Goal: Contribute content: Contribute content

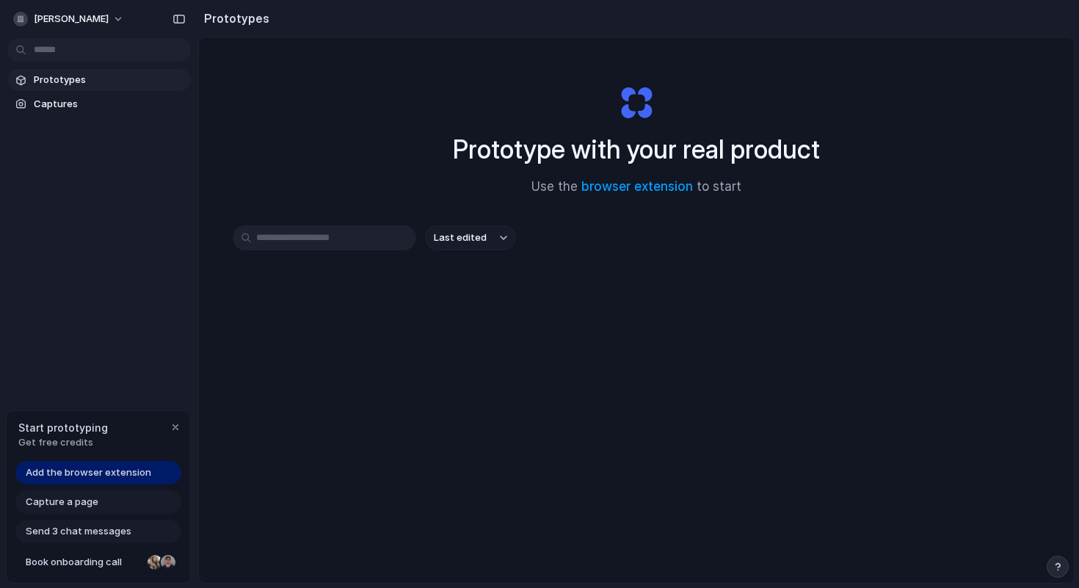
click at [146, 477] on span "Add the browser extension" at bounding box center [88, 472] width 125 height 15
click at [105, 472] on span "Add the browser extension" at bounding box center [88, 472] width 125 height 15
click at [79, 481] on div "Add the browser extension" at bounding box center [98, 472] width 166 height 23
click at [71, 505] on span "Capture a page" at bounding box center [62, 502] width 73 height 15
click at [71, 481] on div "Add the browser extension" at bounding box center [98, 472] width 166 height 23
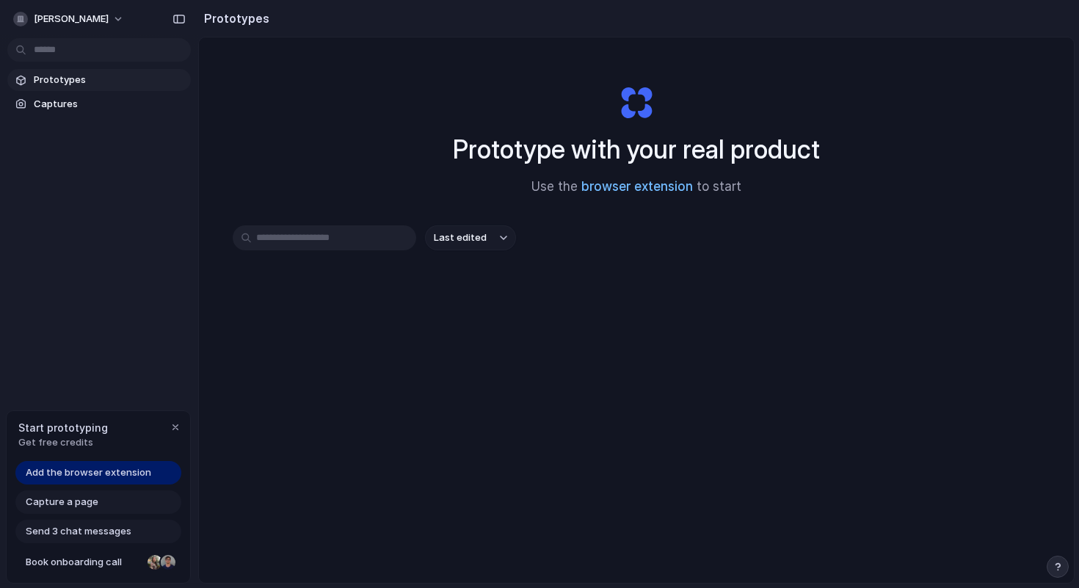
click at [652, 187] on link "browser extension" at bounding box center [637, 186] width 112 height 15
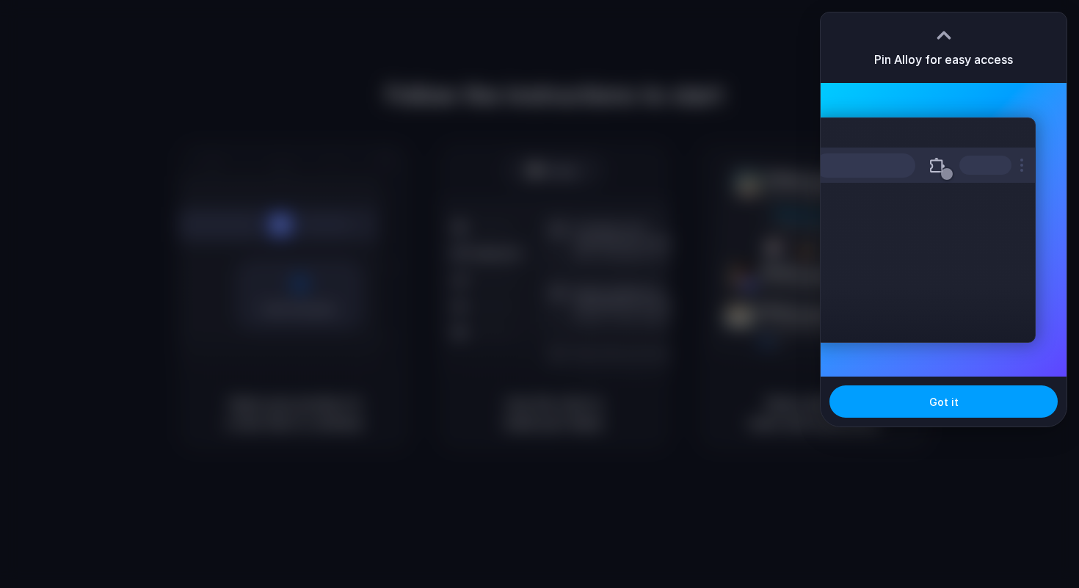
click at [937, 402] on span "Got it" at bounding box center [943, 401] width 29 height 15
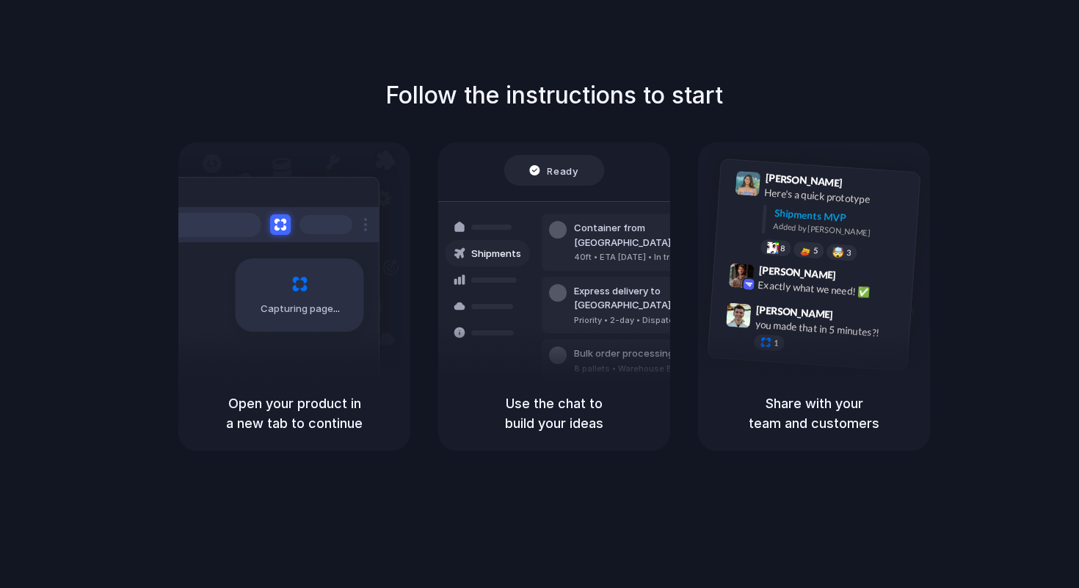
click at [539, 294] on div at bounding box center [539, 294] width 0 height 0
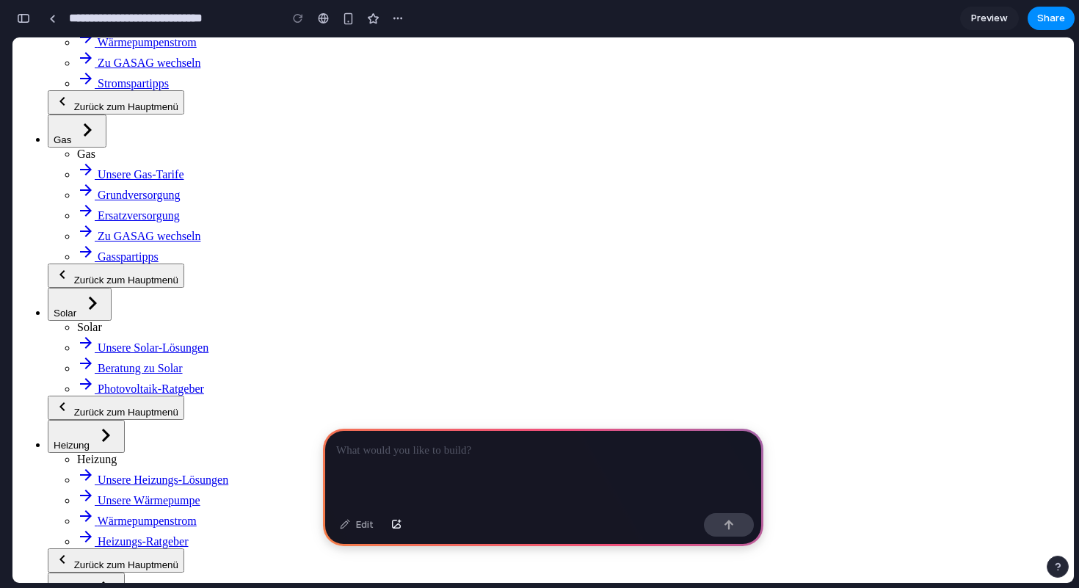
scroll to position [489, 0]
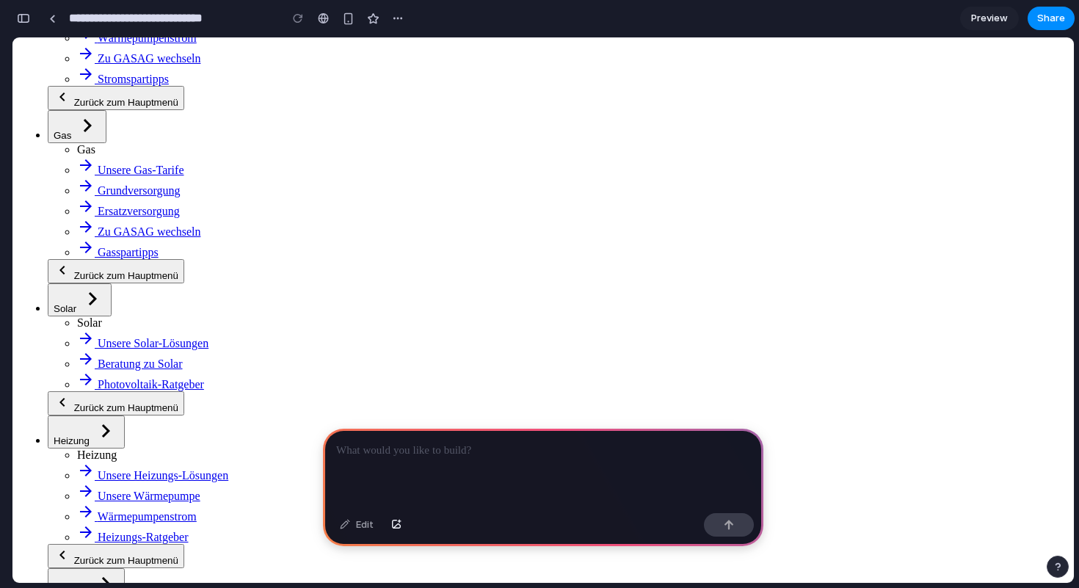
click at [375, 446] on p at bounding box center [543, 451] width 414 height 18
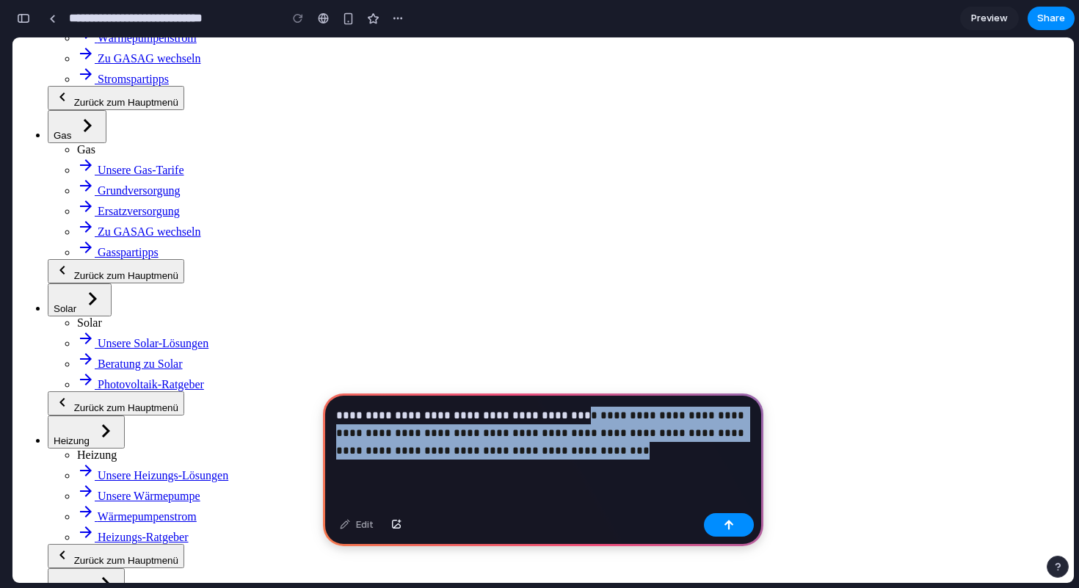
drag, startPoint x: 568, startPoint y: 414, endPoint x: 568, endPoint y: 451, distance: 37.4
click at [568, 451] on p "**********" at bounding box center [543, 432] width 414 height 53
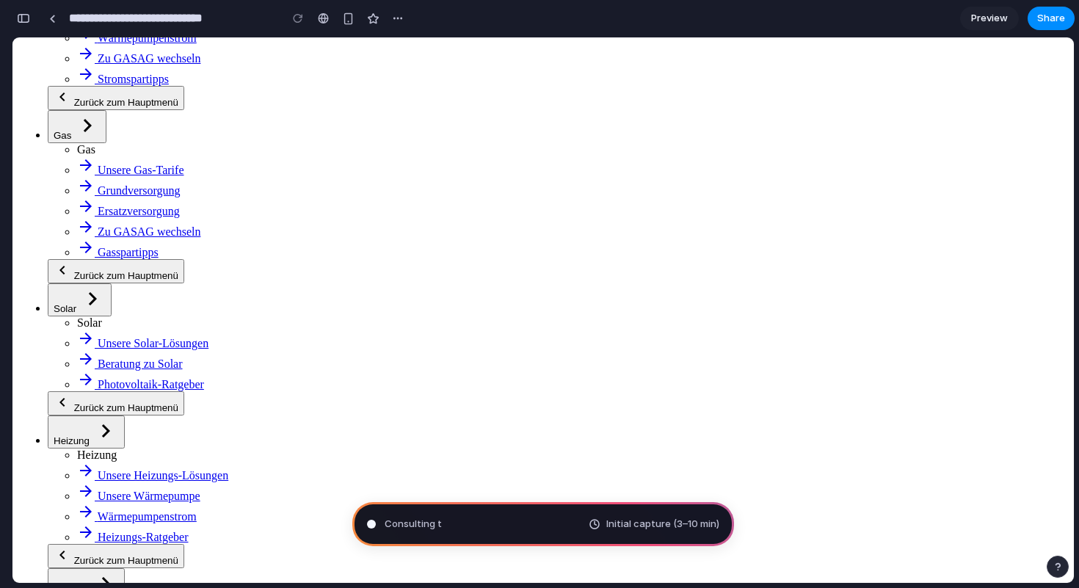
type input "**********"
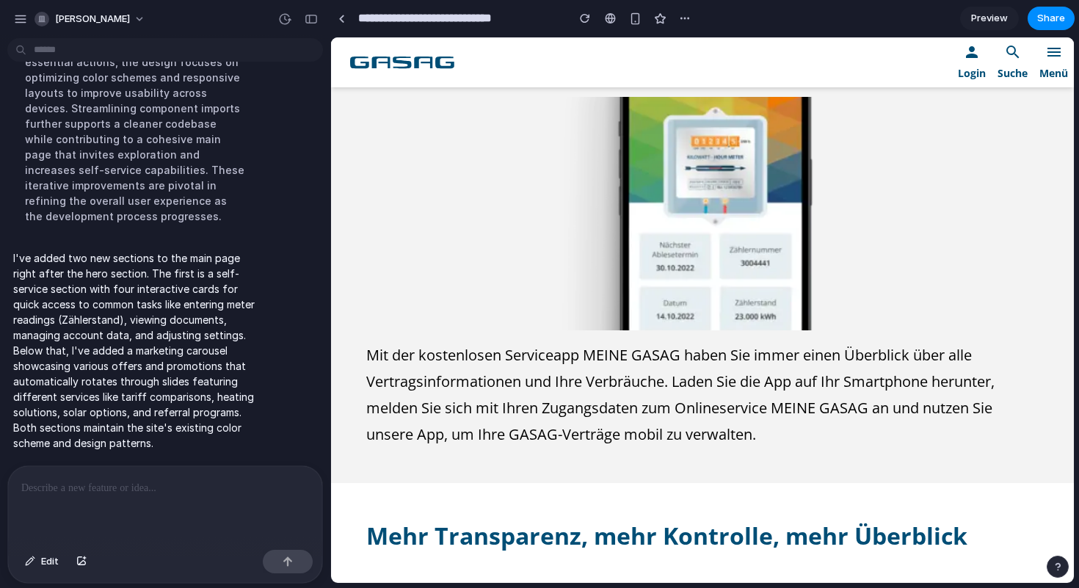
scroll to position [988, 0]
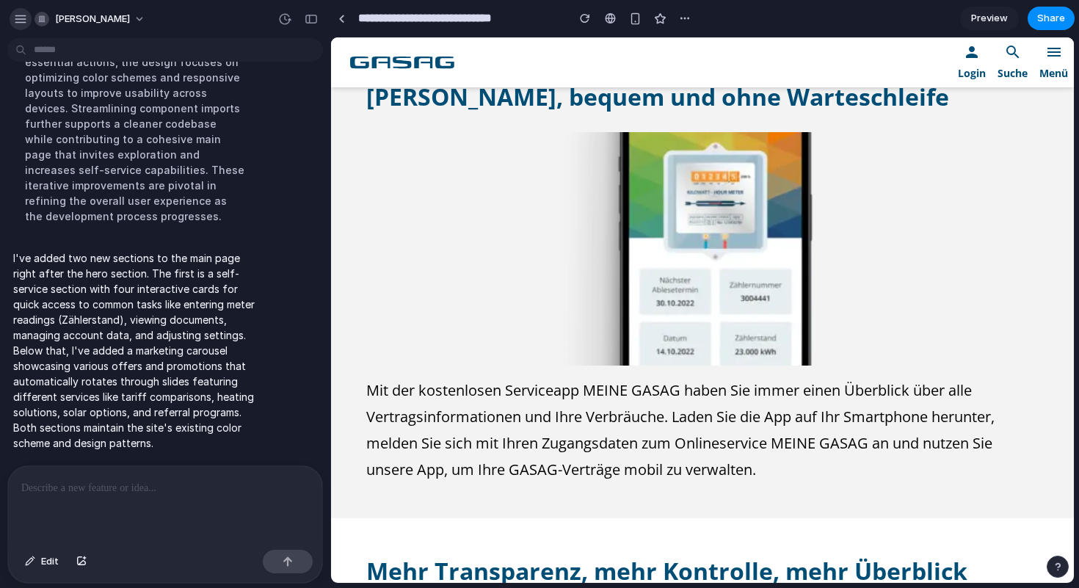
click at [12, 21] on button "button" at bounding box center [21, 19] width 22 height 22
click at [632, 23] on div "button" at bounding box center [635, 18] width 12 height 12
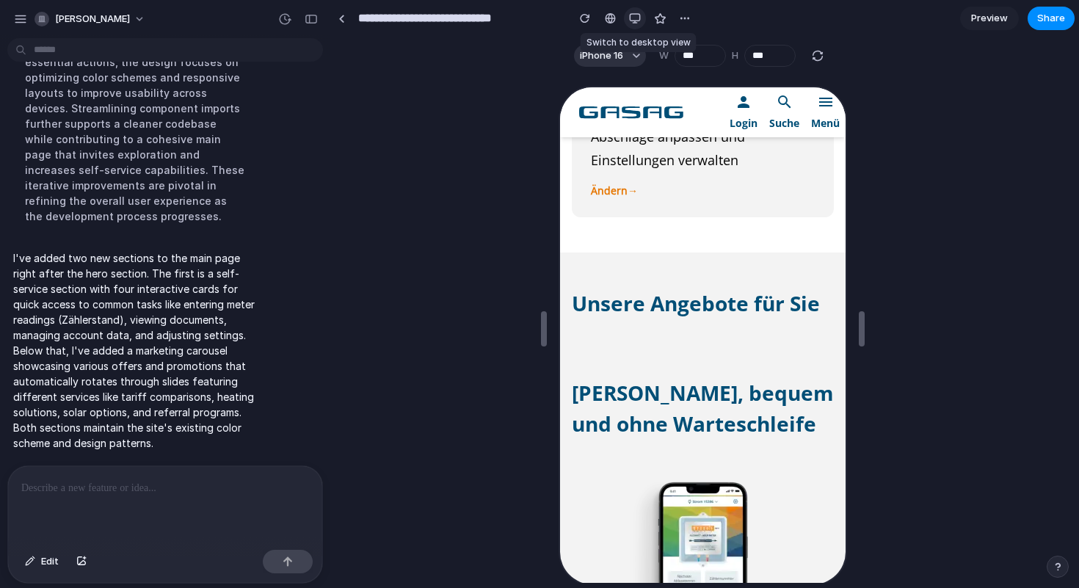
scroll to position [1185, 0]
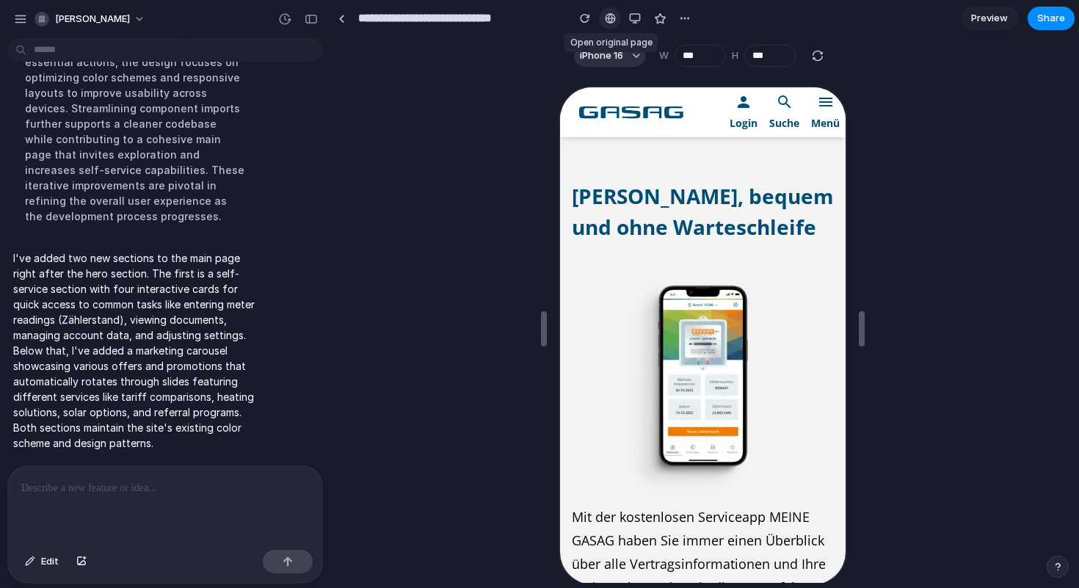
click at [607, 16] on div at bounding box center [610, 18] width 11 height 12
click at [585, 12] on button "button" at bounding box center [585, 18] width 22 height 22
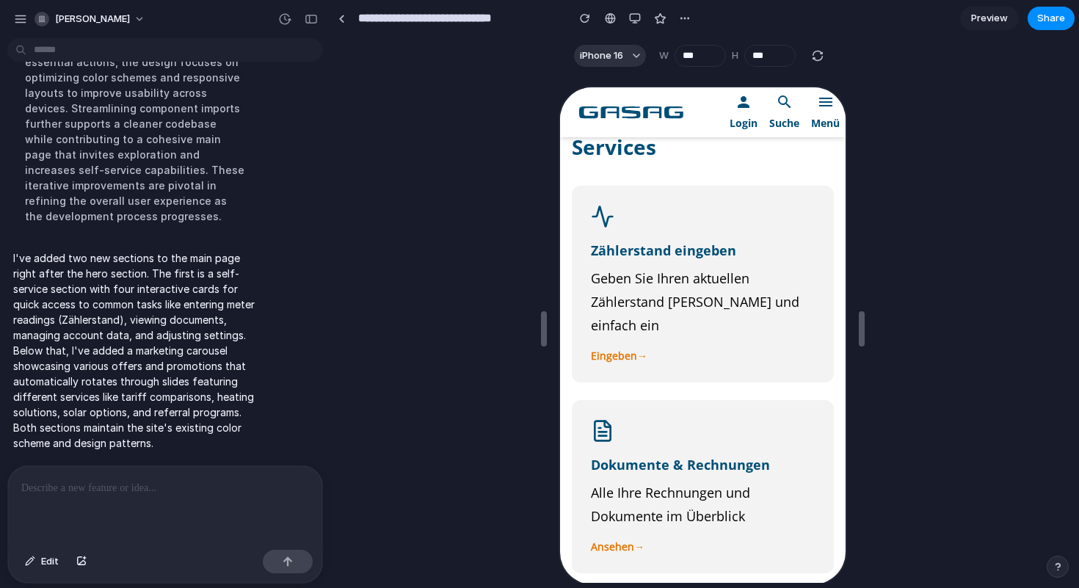
scroll to position [0, 0]
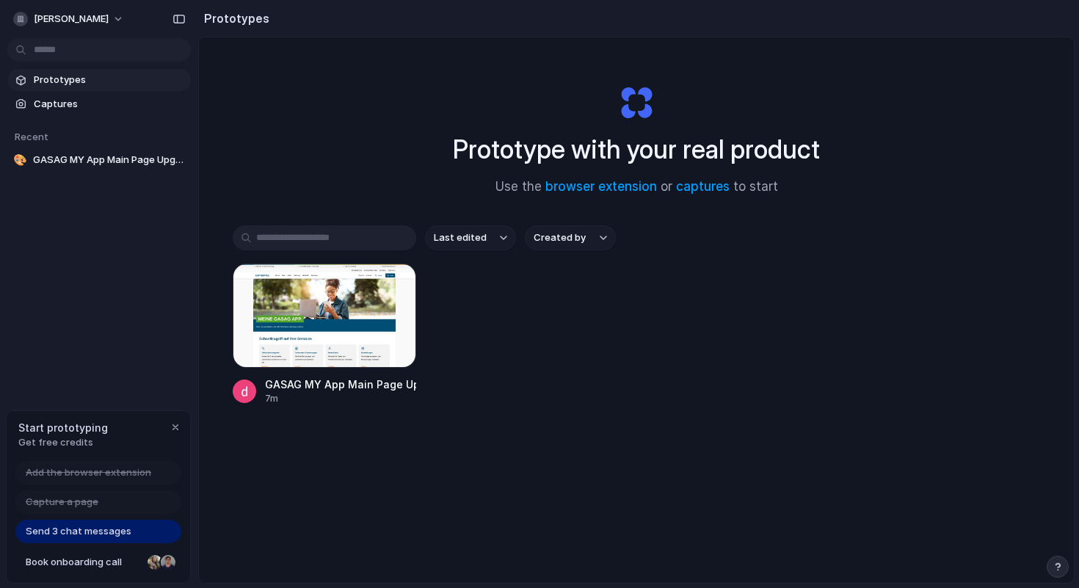
click at [113, 529] on span "Send 3 chat messages" at bounding box center [79, 531] width 106 height 15
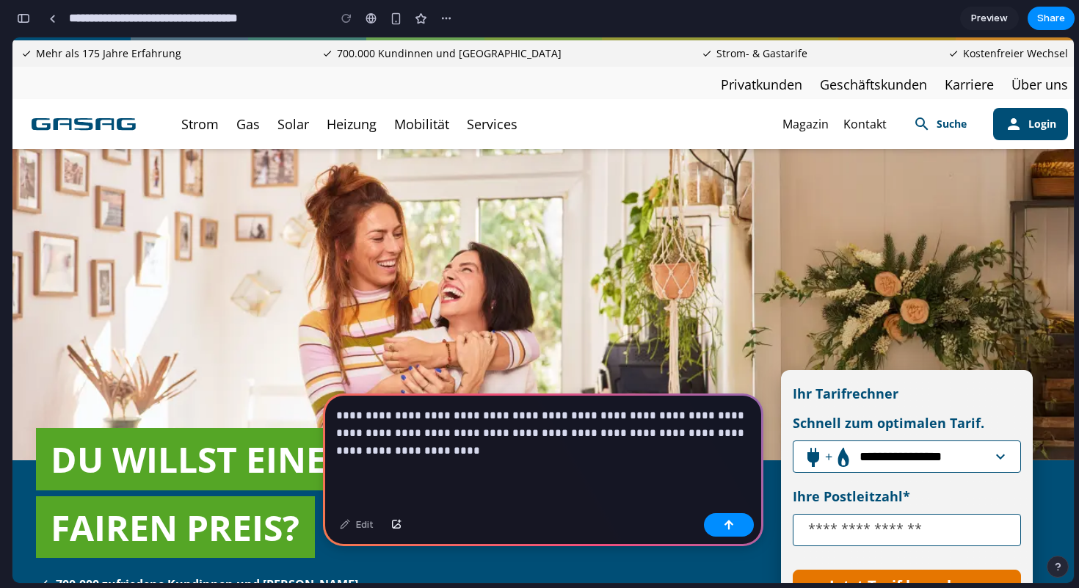
click at [695, 430] on p "**********" at bounding box center [543, 432] width 414 height 53
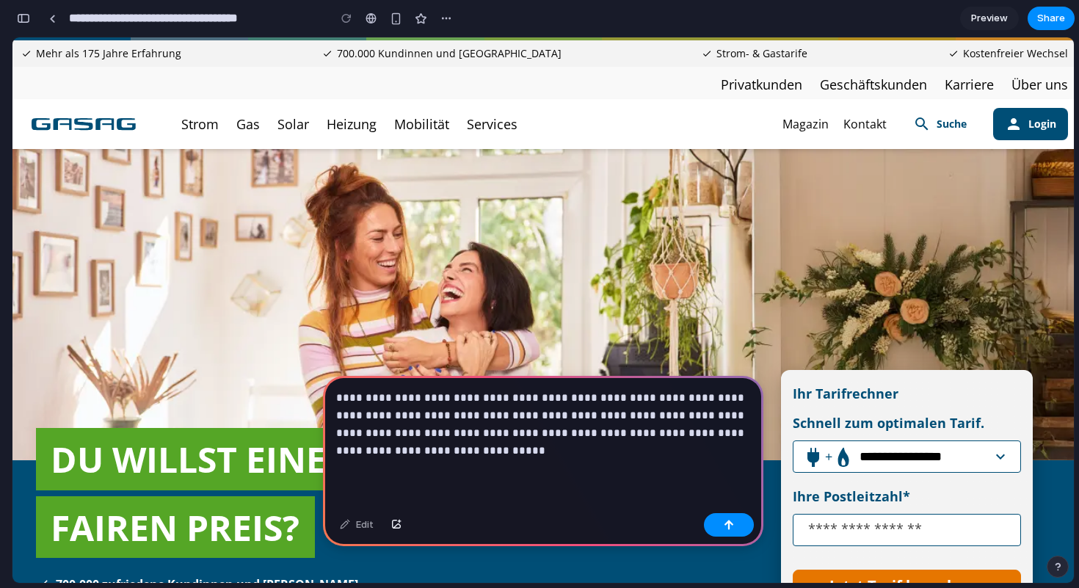
click at [486, 446] on p "**********" at bounding box center [543, 424] width 414 height 70
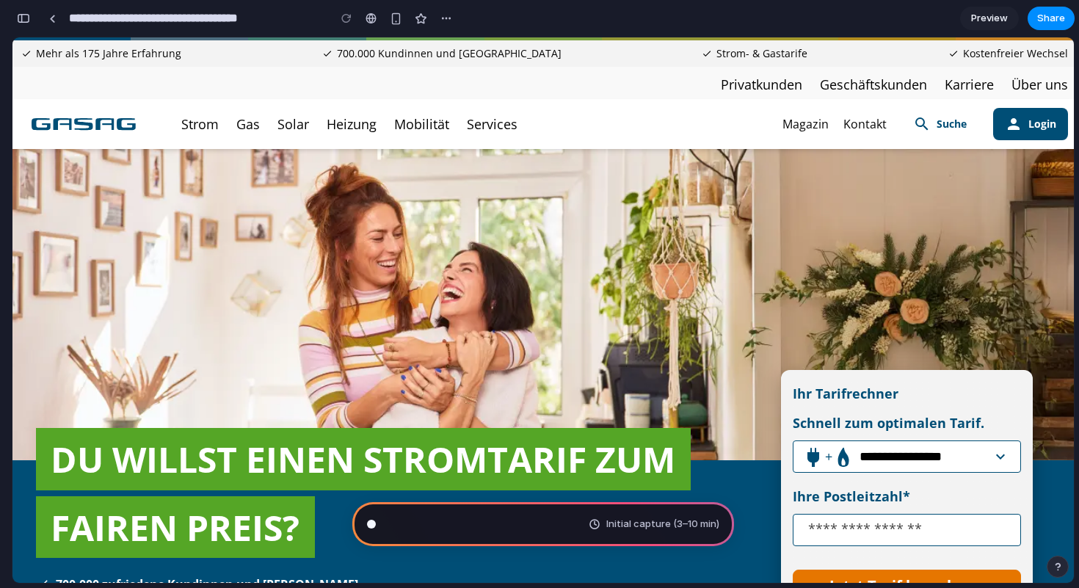
scroll to position [138, 0]
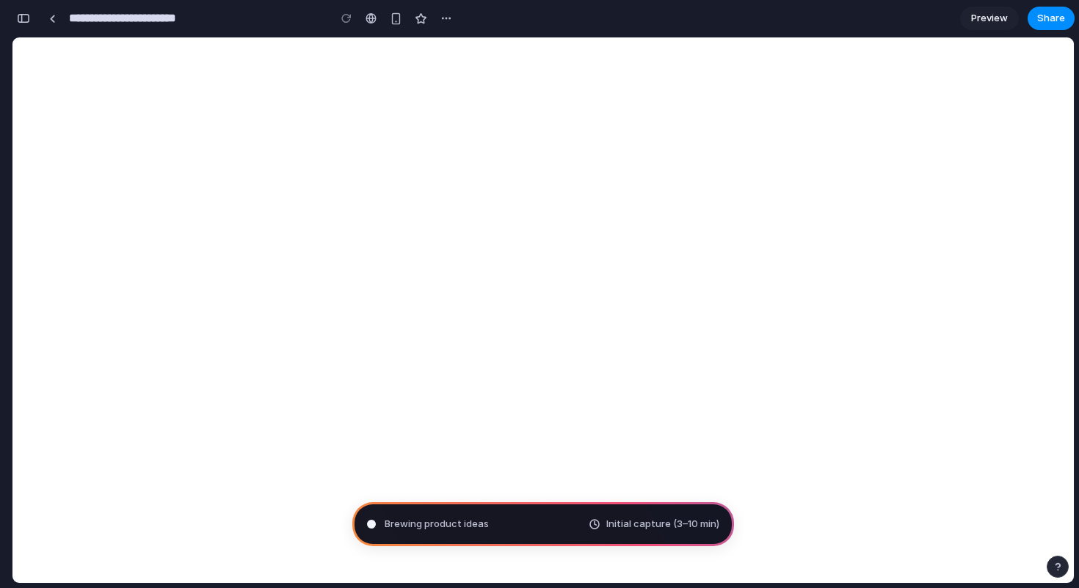
type input "**********"
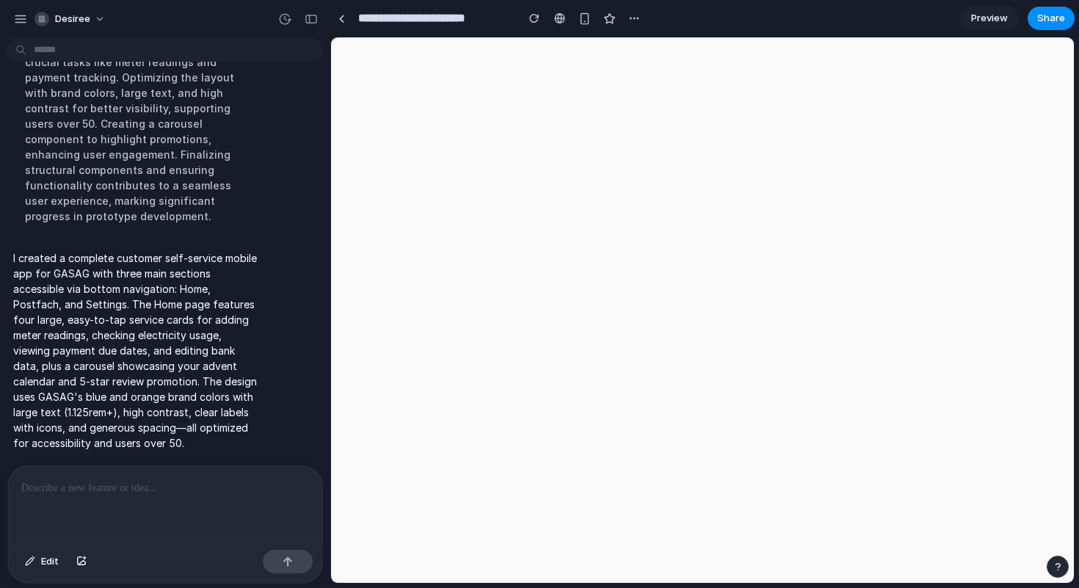
scroll to position [0, 0]
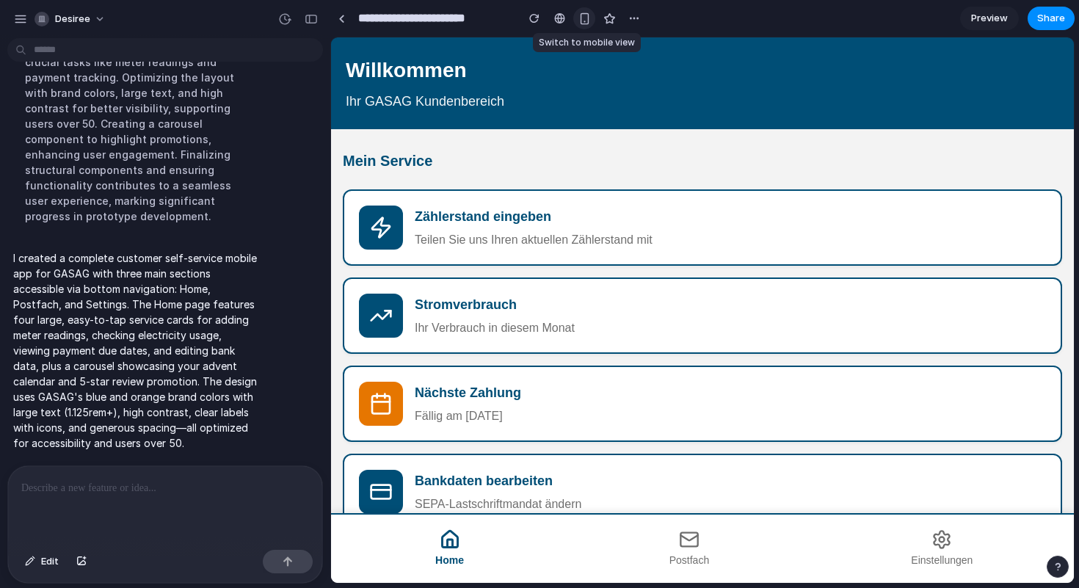
click at [583, 25] on button "button" at bounding box center [584, 18] width 22 height 22
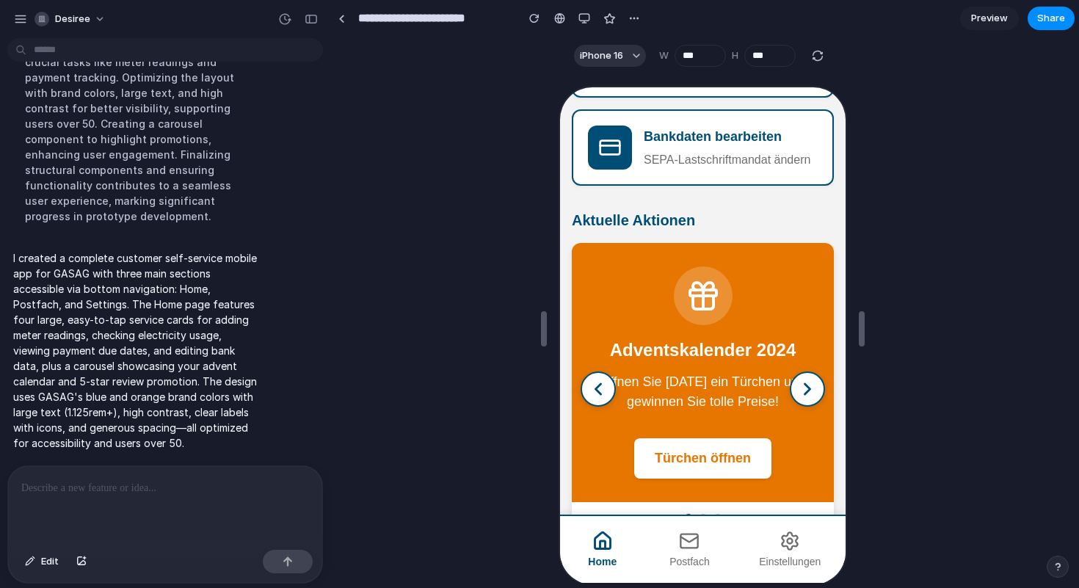
scroll to position [437, 0]
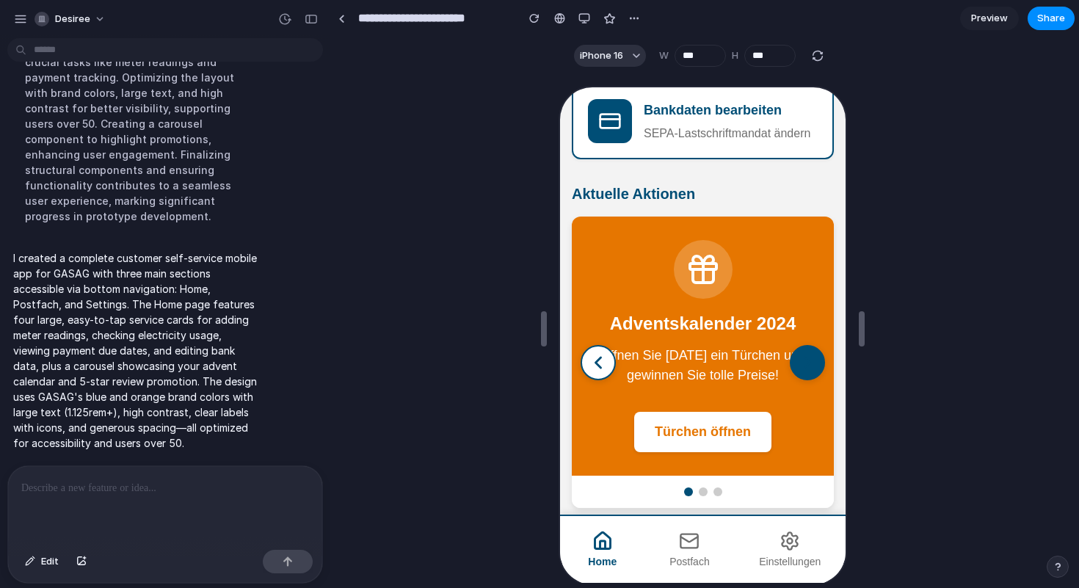
click at [810, 360] on icon "Nächste Aktion" at bounding box center [805, 361] width 21 height 21
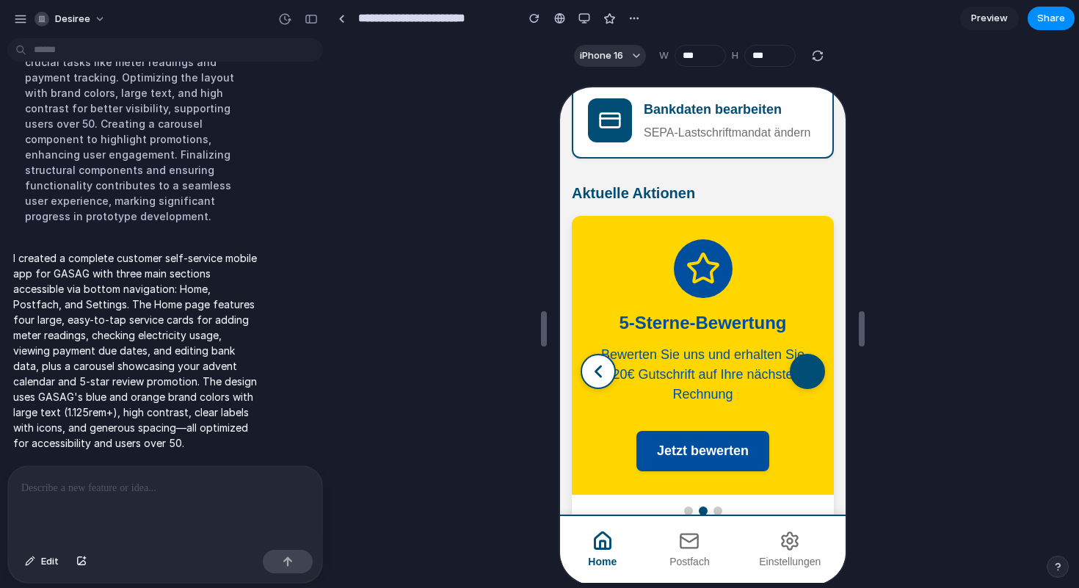
click at [804, 363] on icon "Nächste Aktion" at bounding box center [805, 370] width 21 height 21
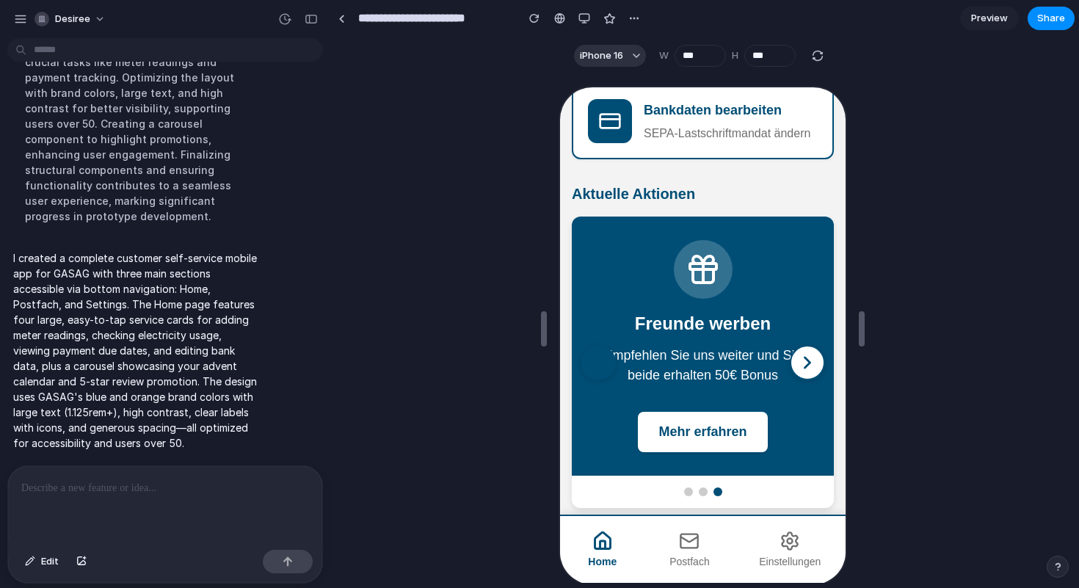
click at [602, 359] on icon "Vorherige Aktion" at bounding box center [595, 361] width 21 height 21
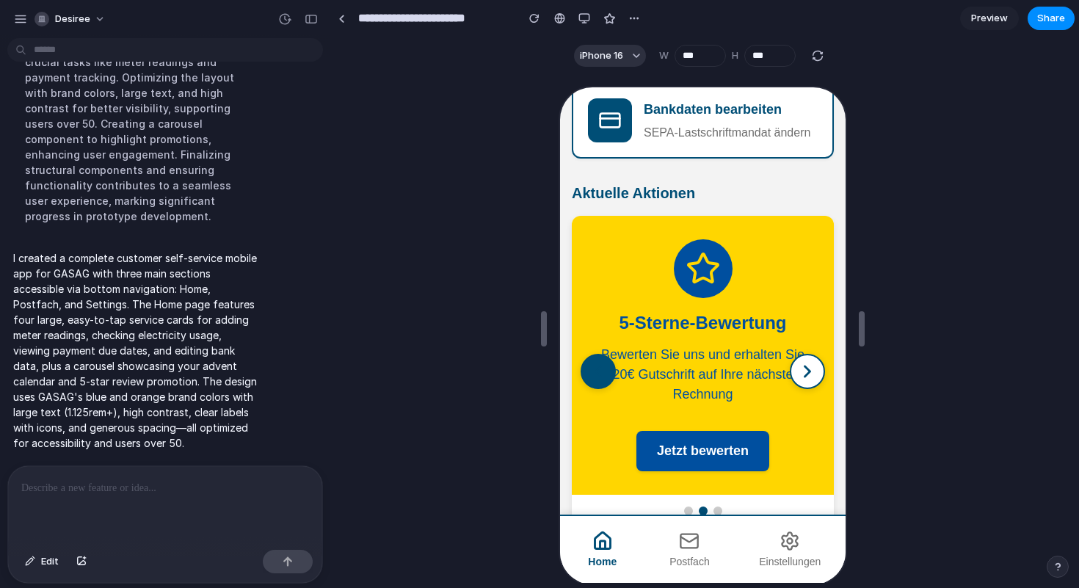
click at [602, 360] on icon "Vorherige Aktion" at bounding box center [595, 370] width 21 height 21
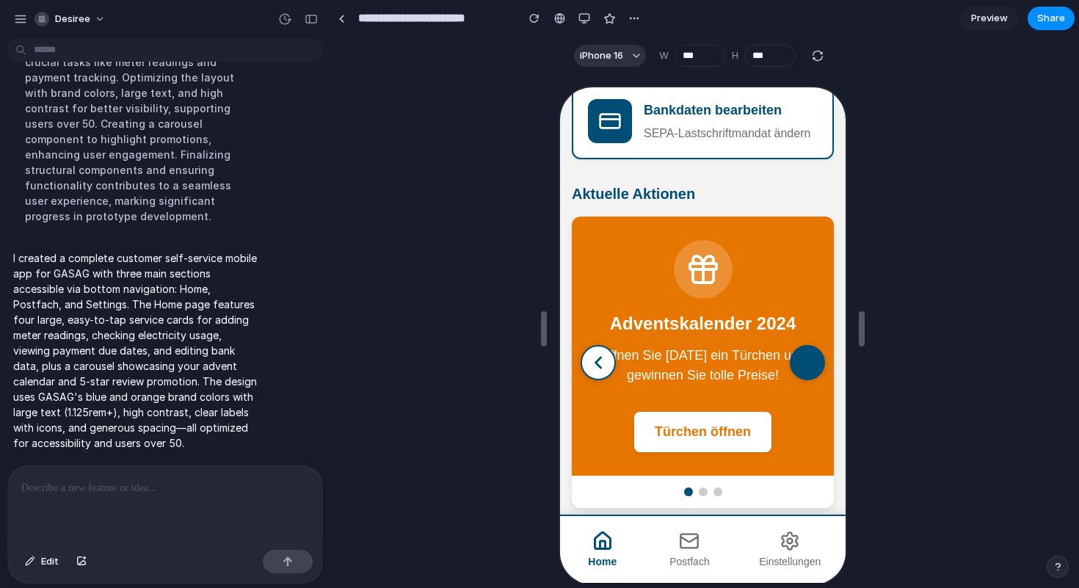
click at [802, 357] on icon "Nächste Aktion" at bounding box center [805, 361] width 21 height 21
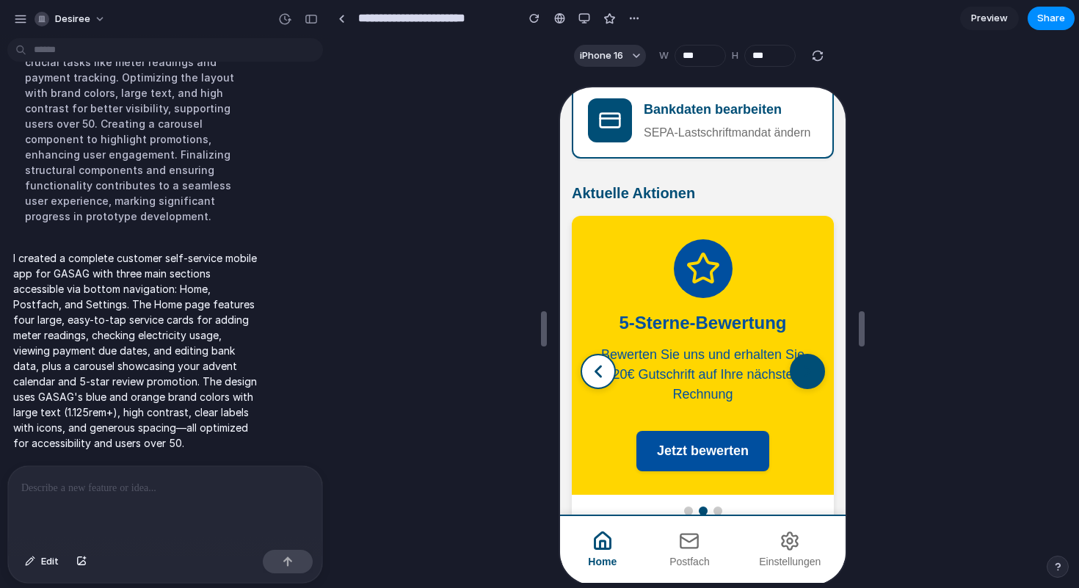
click at [802, 357] on button "Nächste Aktion" at bounding box center [804, 369] width 35 height 35
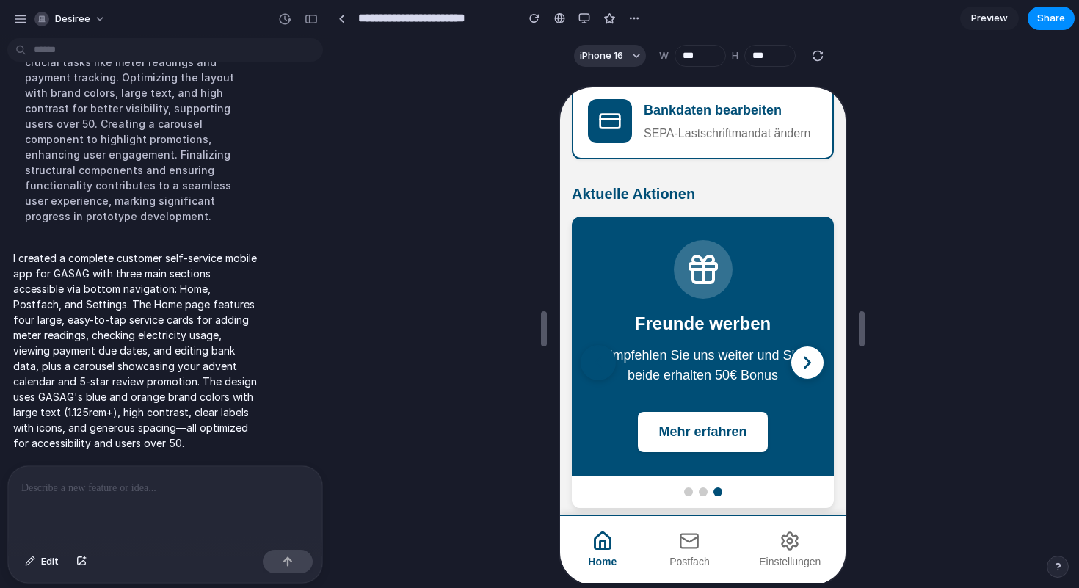
click at [581, 370] on button "Vorherige Aktion" at bounding box center [595, 360] width 35 height 35
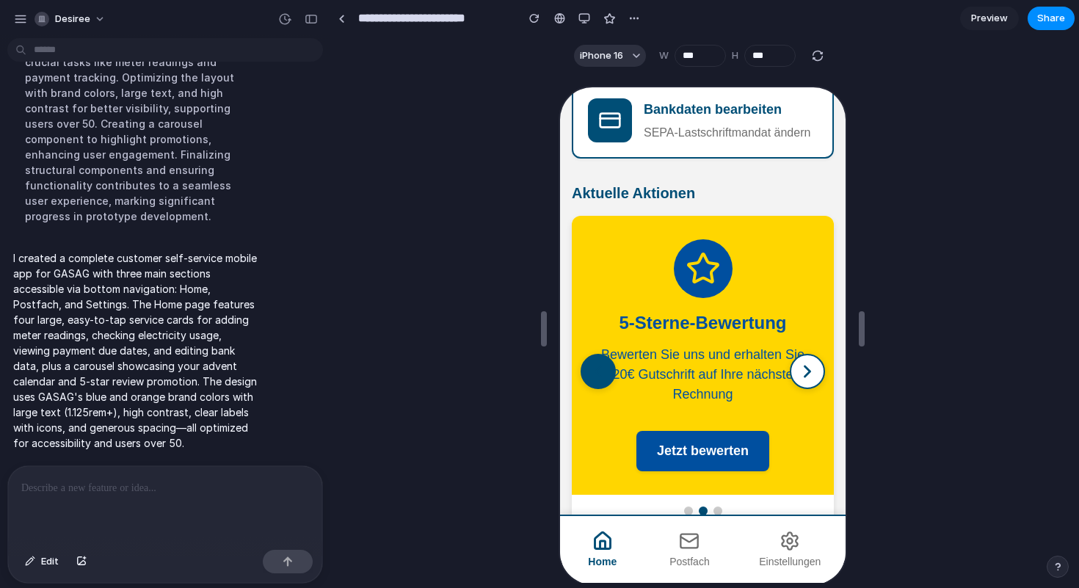
click at [591, 368] on icon "Vorherige Aktion" at bounding box center [595, 370] width 21 height 21
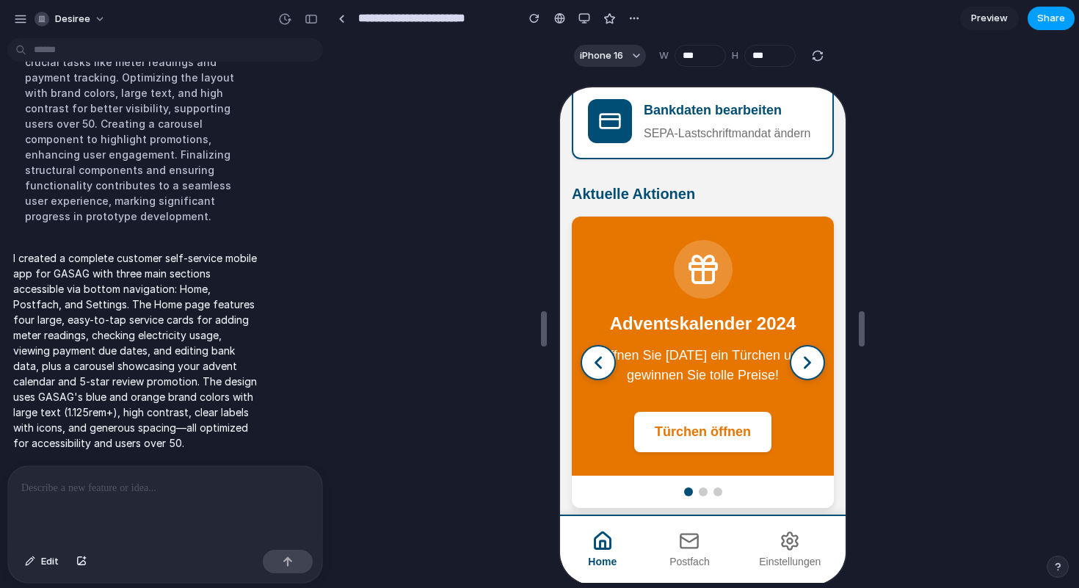
click at [1055, 18] on span "Share" at bounding box center [1051, 18] width 28 height 15
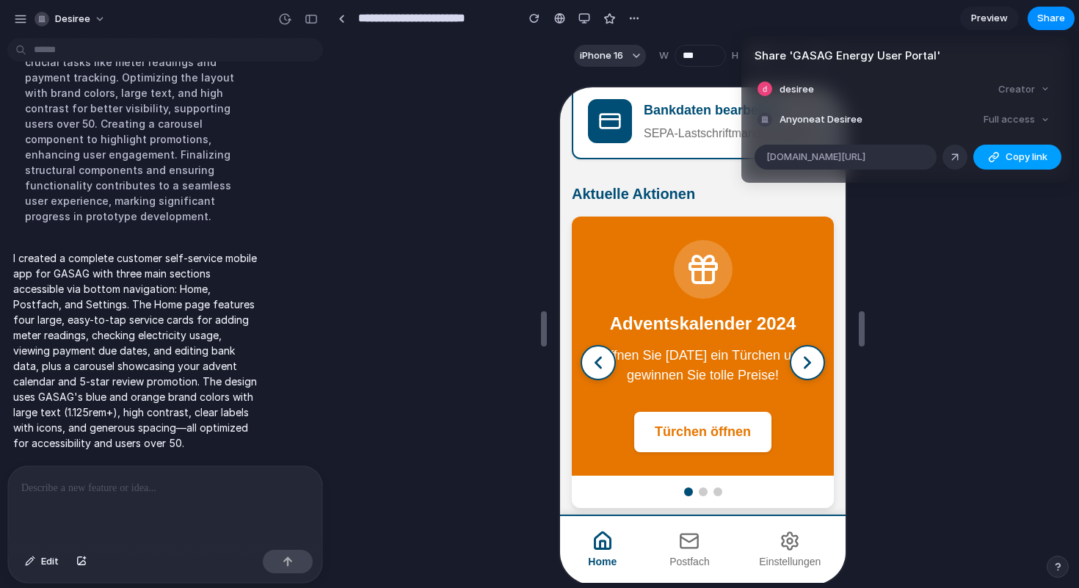
click at [1023, 152] on span "Copy link" at bounding box center [1026, 157] width 42 height 15
